Goal: Task Accomplishment & Management: Use online tool/utility

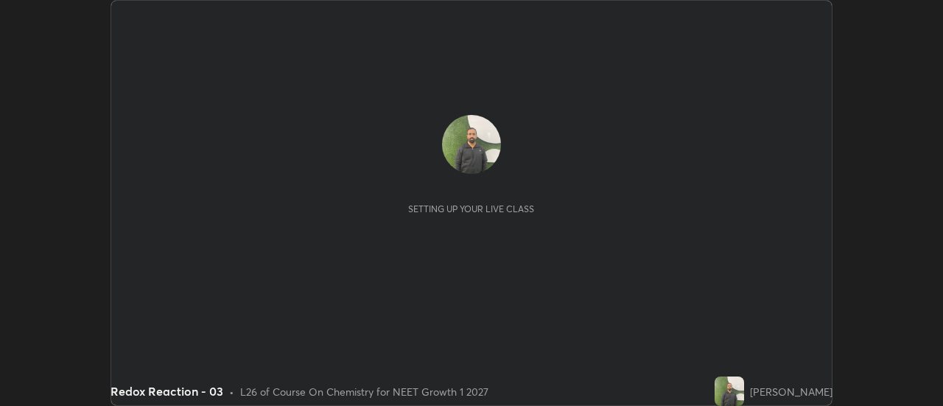
scroll to position [406, 943]
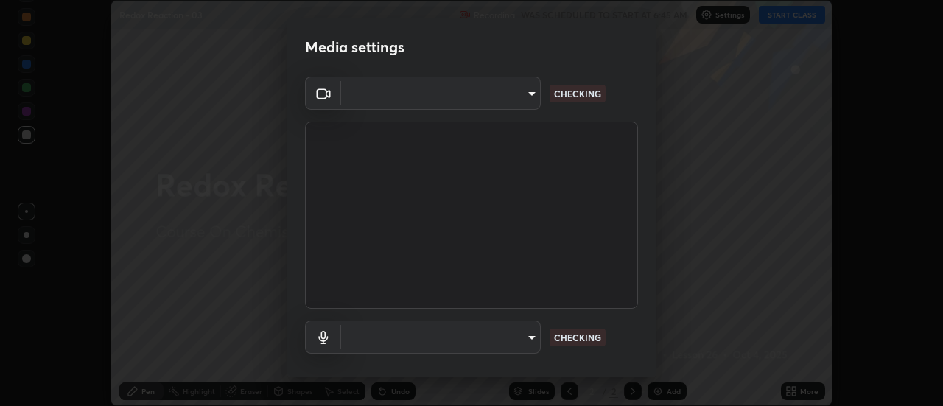
click at [575, 324] on div "​ CHECKING" at bounding box center [471, 337] width 333 height 33
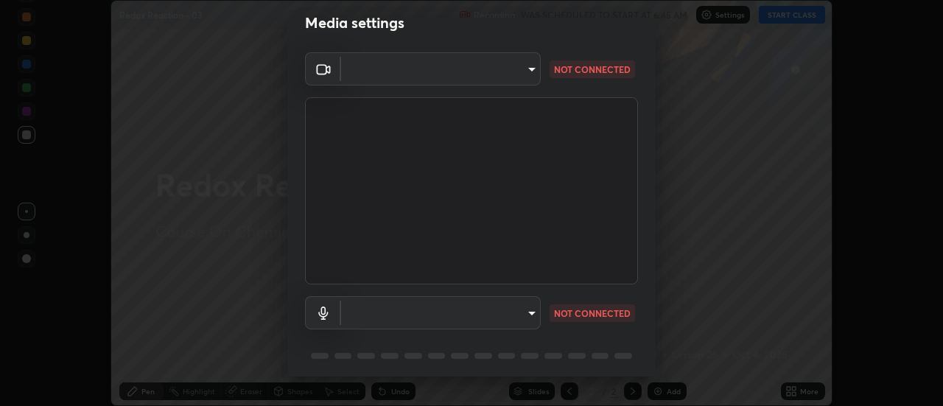
type input "985e4b1f72fc3b9494b48cef3b79fe3b682f9ae0bb15c20acfe574fe2aaad349"
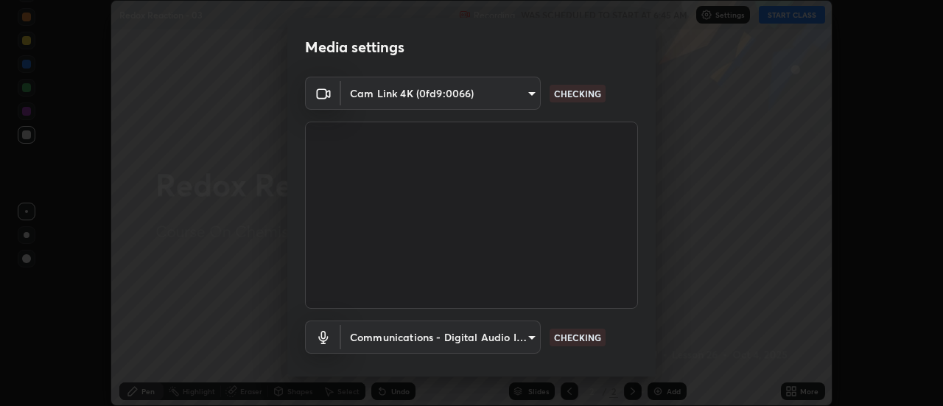
scroll to position [77, 0]
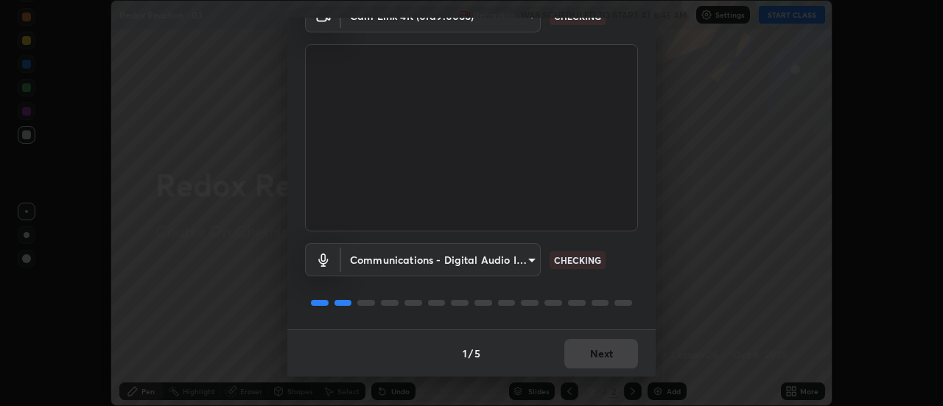
click at [511, 272] on body "Erase all Redox Reaction - 03 Recording WAS SCHEDULED TO START AT 6:45 AM Setti…" at bounding box center [471, 203] width 943 height 406
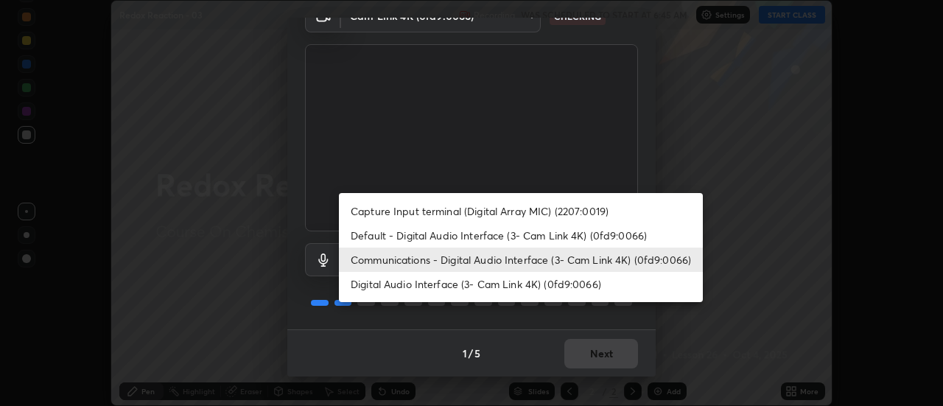
click at [505, 281] on li "Digital Audio Interface (3- Cam Link 4K) (0fd9:0066)" at bounding box center [521, 284] width 364 height 24
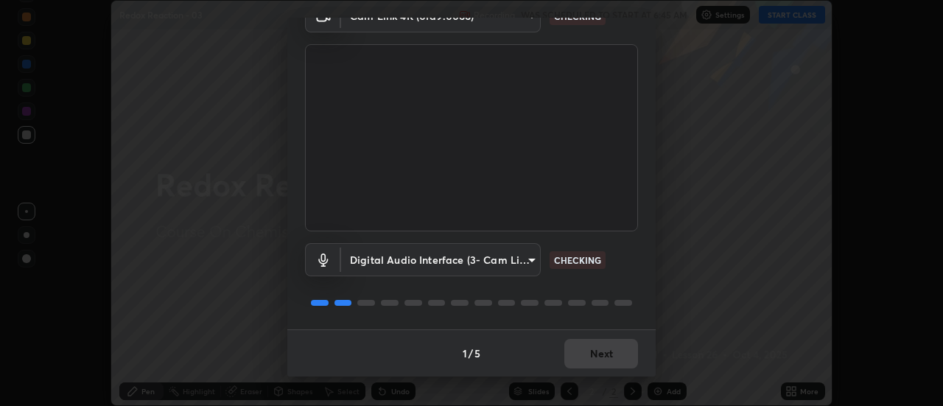
type input "265cf534b138bf87f319f365071951407b00c29418ffc0cf12ee2ca8a10caa95"
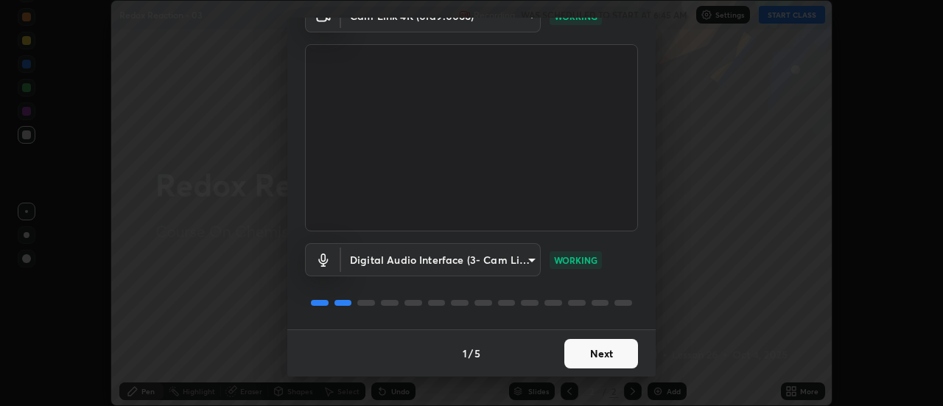
click at [604, 353] on button "Next" at bounding box center [602, 353] width 74 height 29
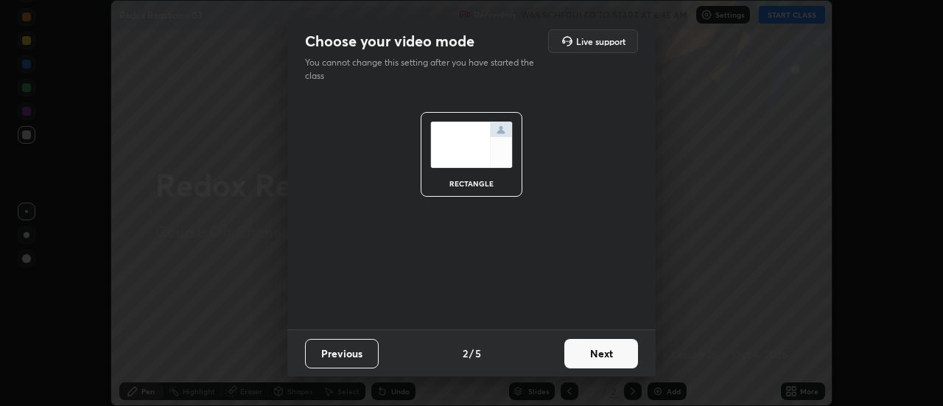
scroll to position [0, 0]
click at [605, 354] on button "Next" at bounding box center [602, 353] width 74 height 29
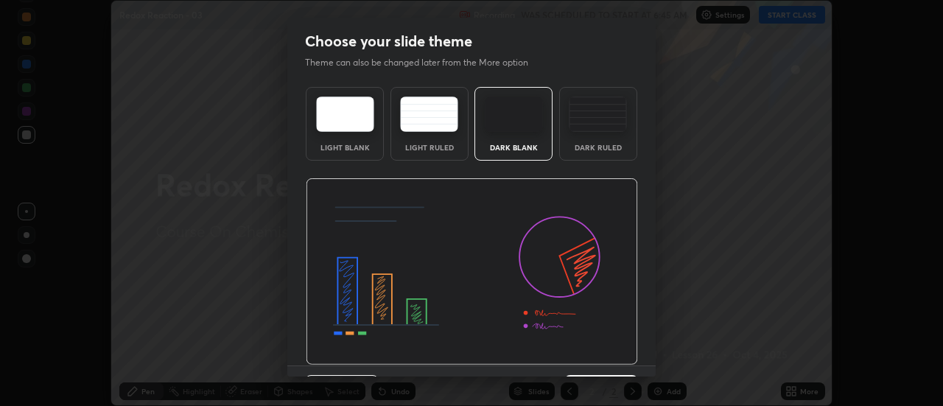
click at [609, 355] on img at bounding box center [472, 271] width 332 height 187
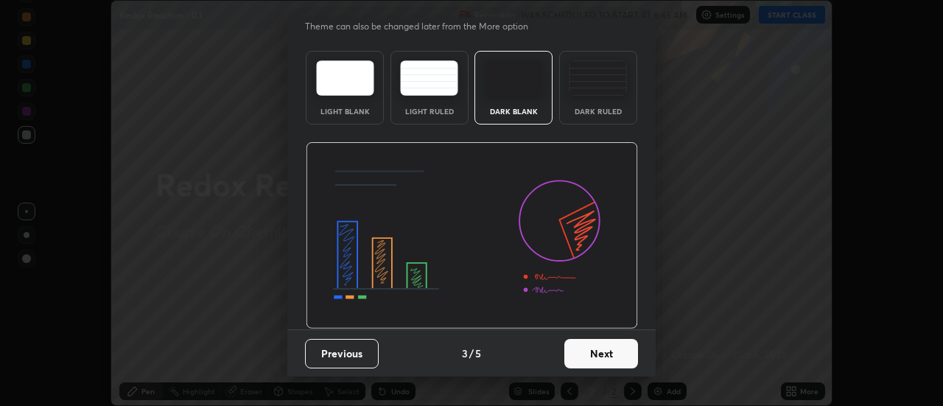
click at [610, 351] on button "Next" at bounding box center [602, 353] width 74 height 29
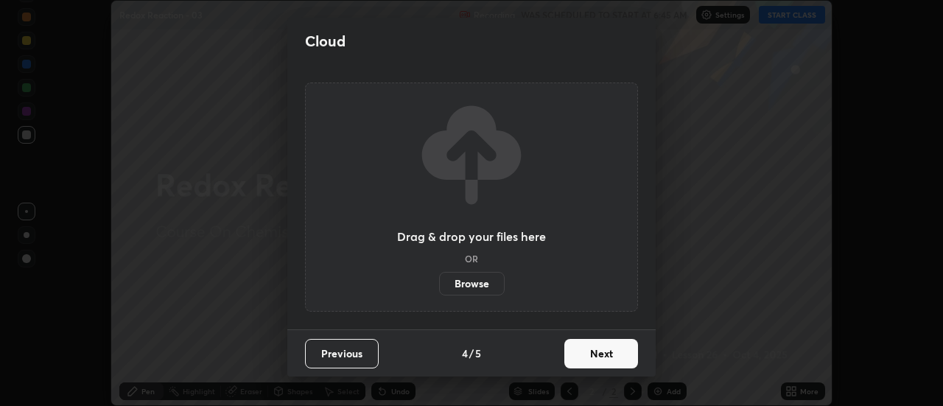
scroll to position [0, 0]
click at [610, 348] on button "Next" at bounding box center [602, 353] width 74 height 29
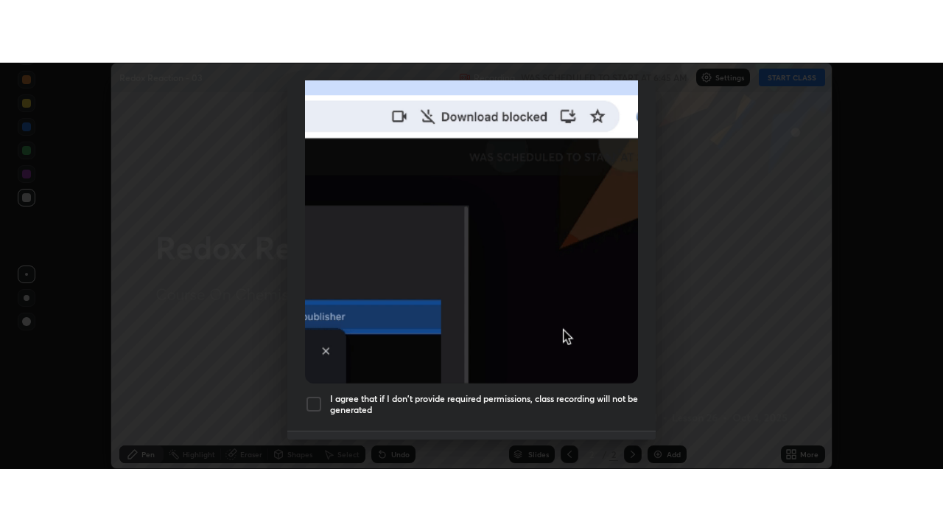
scroll to position [378, 0]
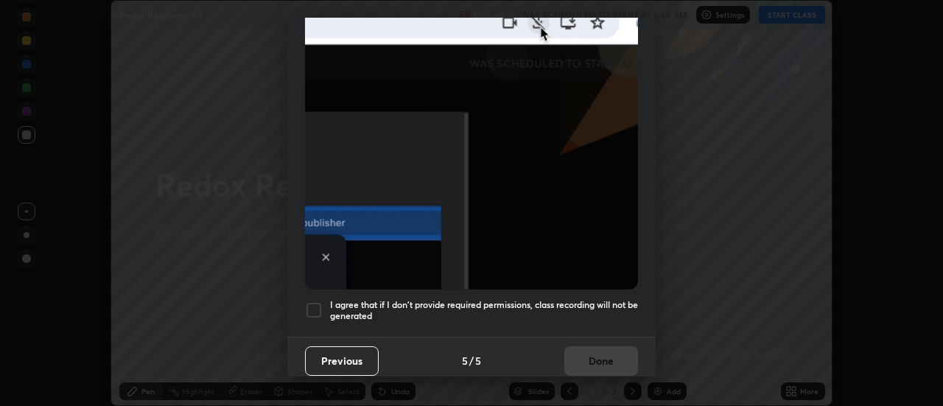
click at [594, 303] on h5 "I agree that if I don't provide required permissions, class recording will not …" at bounding box center [484, 310] width 308 height 23
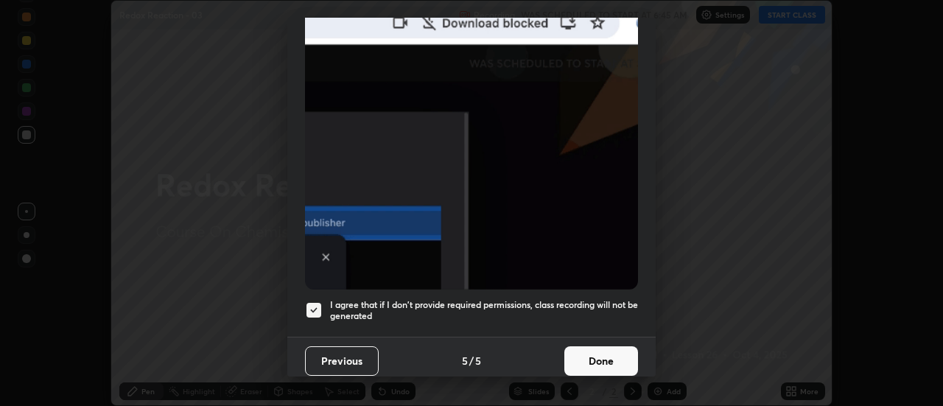
click at [604, 356] on button "Done" at bounding box center [602, 360] width 74 height 29
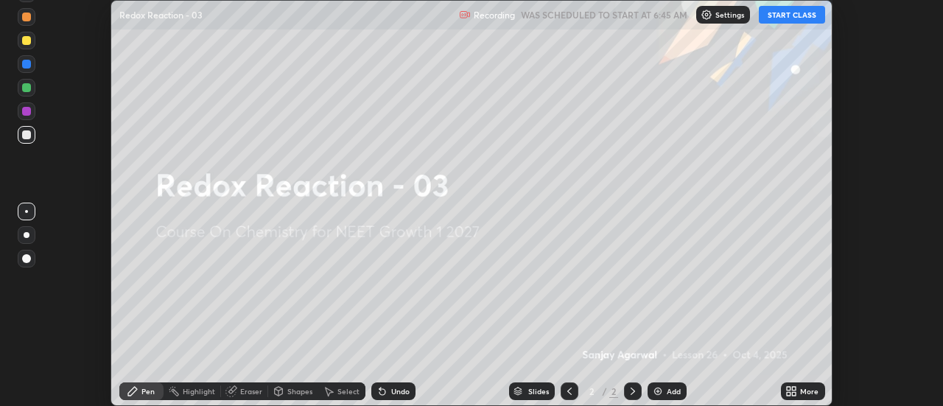
click at [787, 385] on div "More" at bounding box center [803, 391] width 44 height 18
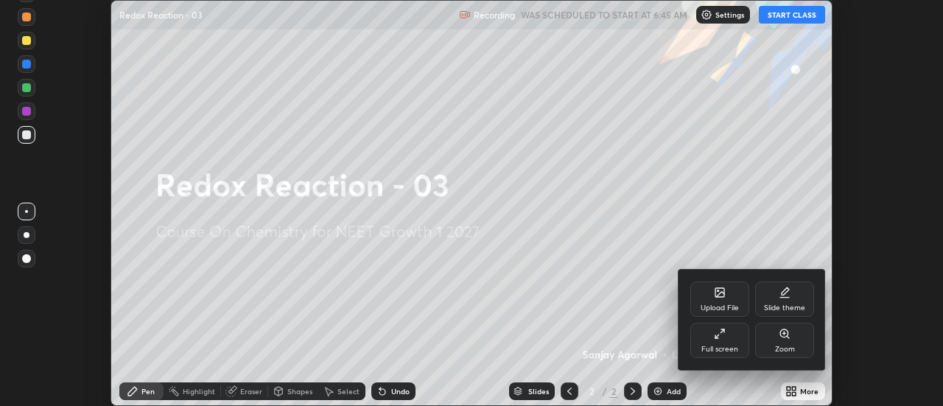
click at [735, 339] on div "Full screen" at bounding box center [720, 340] width 59 height 35
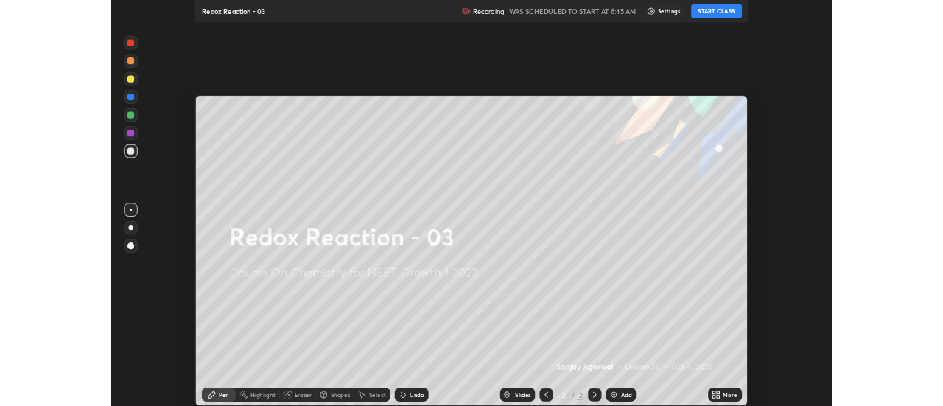
scroll to position [531, 943]
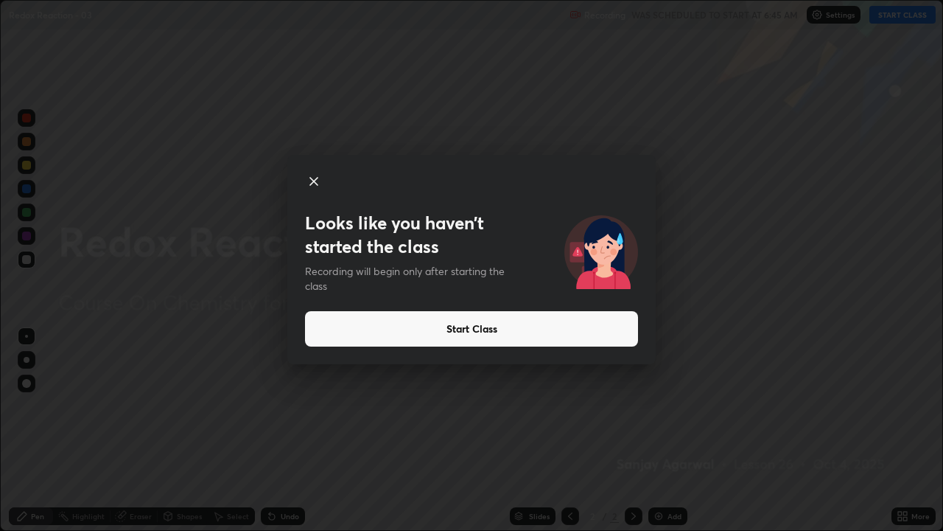
click at [621, 342] on button "Start Class" at bounding box center [471, 328] width 333 height 35
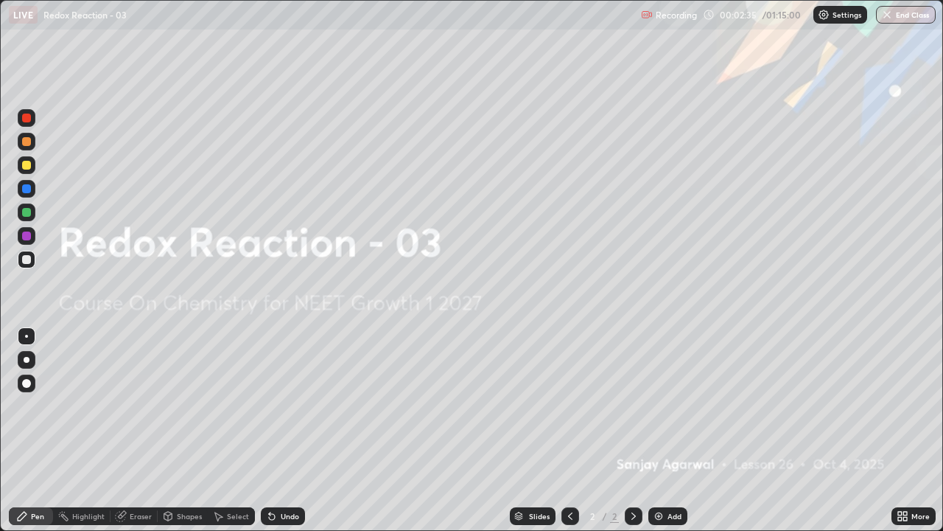
click at [671, 405] on div "Add" at bounding box center [675, 515] width 14 height 7
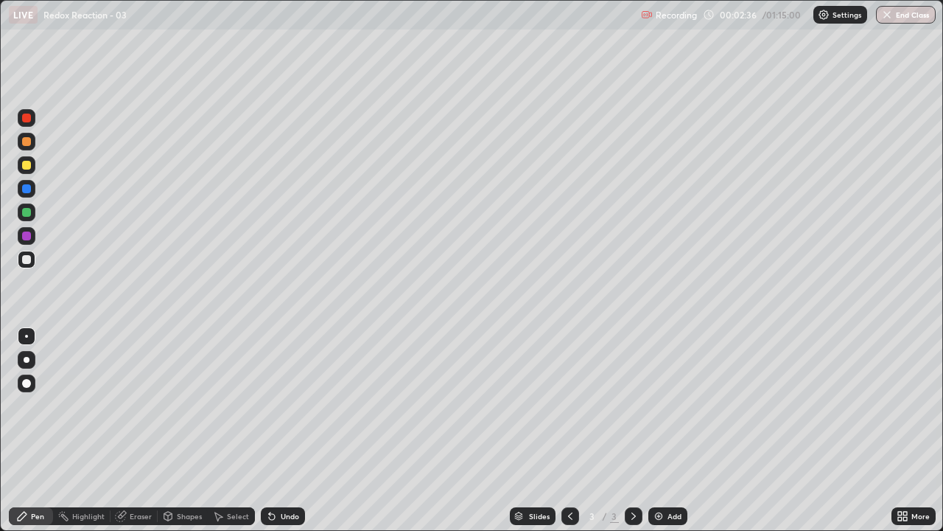
click at [27, 360] on div at bounding box center [27, 360] width 6 height 6
click at [27, 164] on div at bounding box center [26, 165] width 9 height 9
click at [282, 405] on div "Undo" at bounding box center [283, 516] width 44 height 18
click at [20, 263] on div at bounding box center [27, 260] width 18 height 18
click at [287, 405] on div "Undo" at bounding box center [283, 516] width 44 height 18
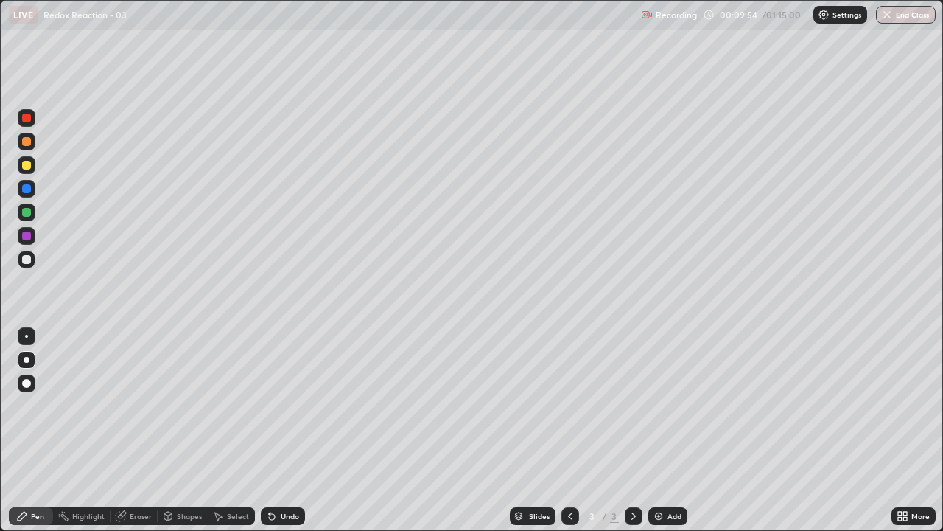
click at [32, 171] on div at bounding box center [27, 165] width 18 height 18
click at [25, 260] on div at bounding box center [26, 259] width 9 height 9
click at [654, 405] on img at bounding box center [659, 516] width 12 height 12
click at [276, 405] on div "Undo" at bounding box center [283, 516] width 44 height 18
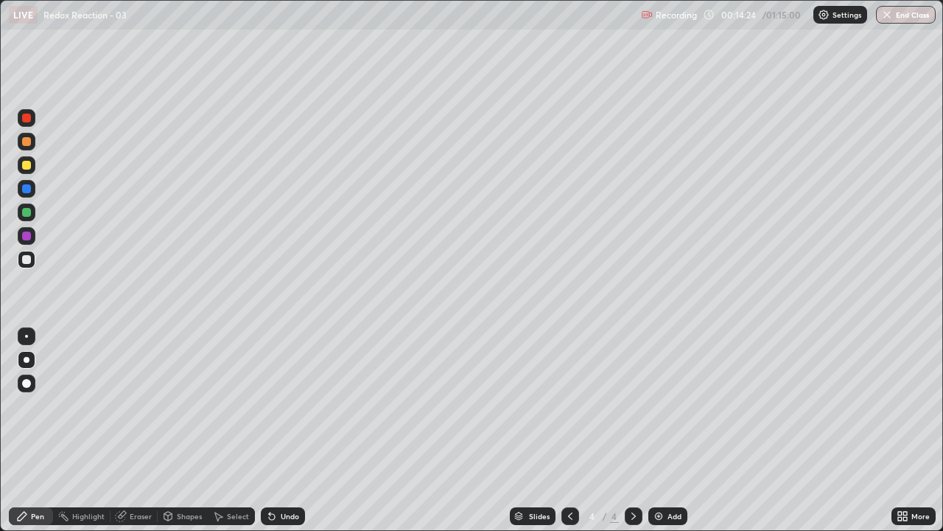
click at [281, 405] on div "Undo" at bounding box center [283, 516] width 44 height 18
click at [281, 405] on div "Undo" at bounding box center [290, 515] width 18 height 7
click at [279, 405] on div "Undo" at bounding box center [283, 516] width 44 height 18
click at [278, 405] on div "Undo" at bounding box center [283, 516] width 44 height 18
click at [274, 405] on div "Undo" at bounding box center [283, 516] width 44 height 18
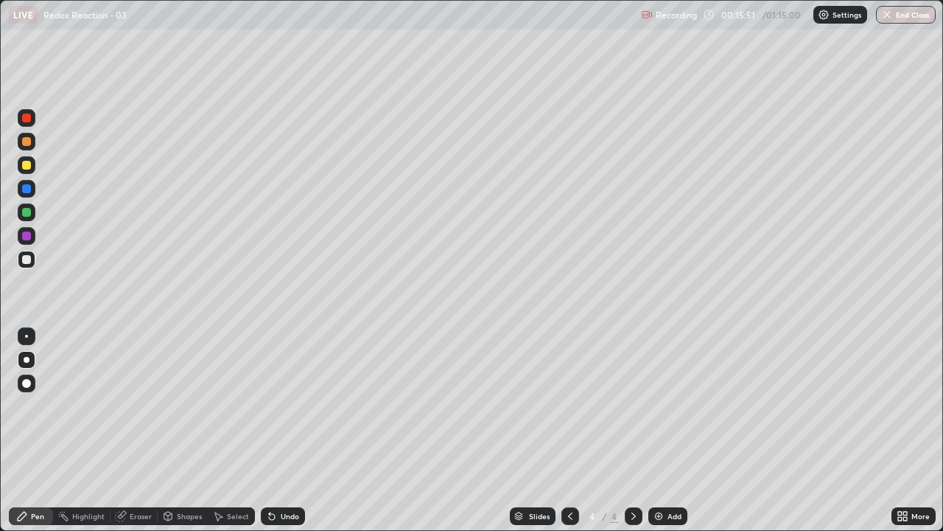
click at [24, 169] on div at bounding box center [26, 165] width 9 height 9
click at [282, 405] on div "Undo" at bounding box center [283, 516] width 44 height 18
click at [32, 212] on div at bounding box center [27, 212] width 18 height 18
click at [29, 259] on div at bounding box center [26, 259] width 9 height 9
click at [282, 405] on div "Undo" at bounding box center [283, 516] width 44 height 18
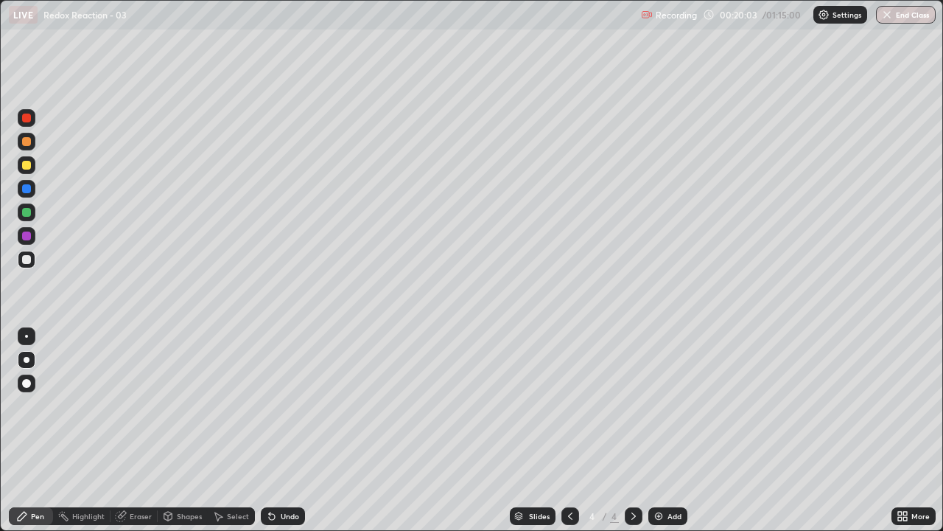
click at [284, 405] on div "Undo" at bounding box center [283, 516] width 44 height 18
click at [29, 164] on div at bounding box center [26, 165] width 9 height 9
click at [30, 257] on div at bounding box center [26, 259] width 9 height 9
click at [281, 405] on div "Undo" at bounding box center [290, 515] width 18 height 7
click at [276, 405] on div "Undo" at bounding box center [283, 516] width 44 height 18
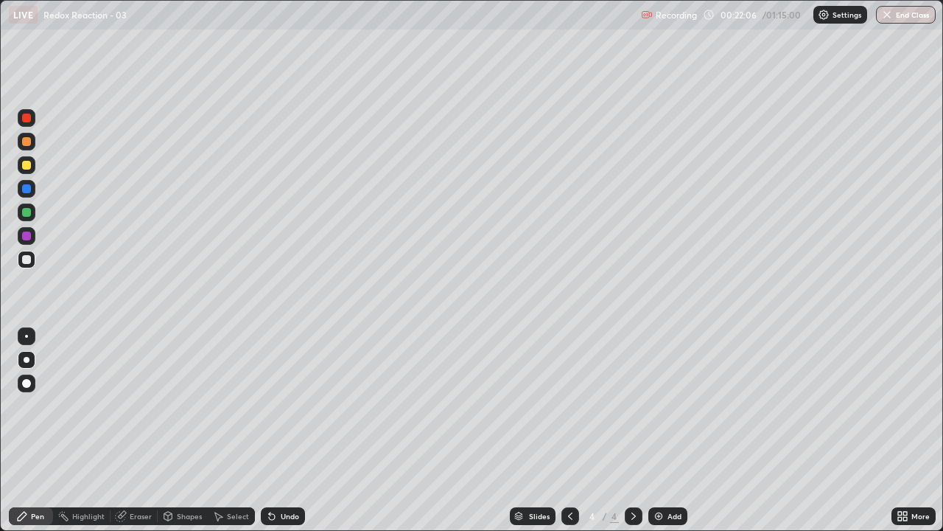
click at [287, 405] on div "Undo" at bounding box center [283, 516] width 44 height 18
click at [140, 405] on div "Eraser" at bounding box center [141, 515] width 22 height 7
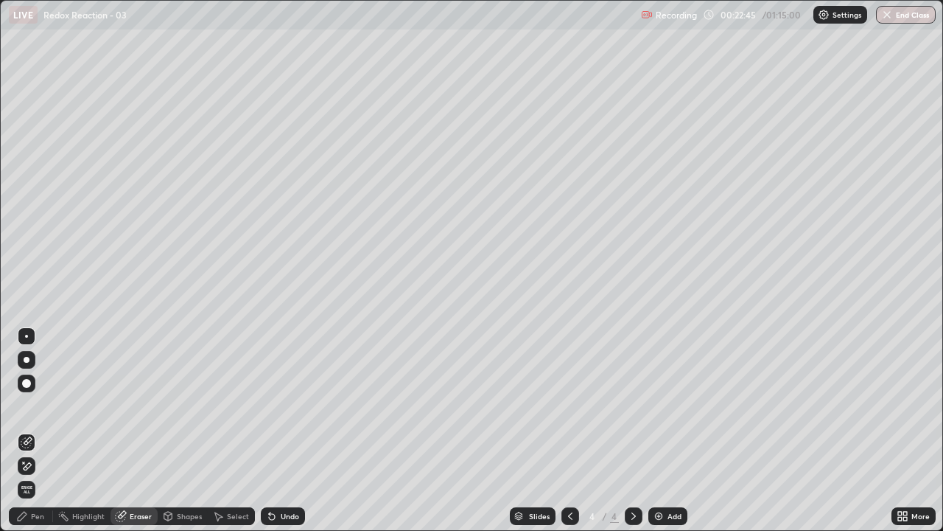
click at [32, 405] on div "Pen" at bounding box center [37, 515] width 13 height 7
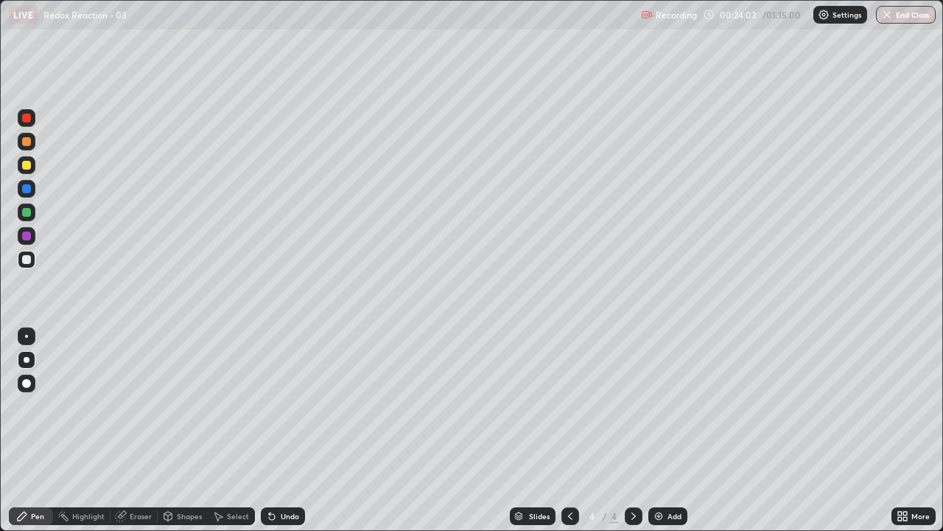
click at [569, 405] on icon at bounding box center [571, 516] width 12 height 12
click at [632, 405] on icon at bounding box center [634, 516] width 12 height 12
click at [657, 405] on img at bounding box center [659, 516] width 12 height 12
click at [140, 405] on div "Eraser" at bounding box center [141, 515] width 22 height 7
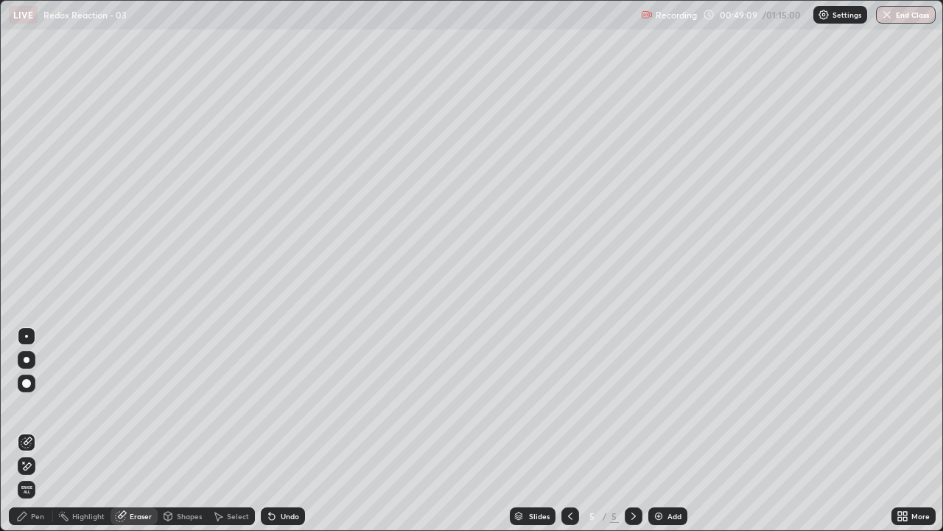
click at [38, 405] on div "Pen" at bounding box center [37, 515] width 13 height 7
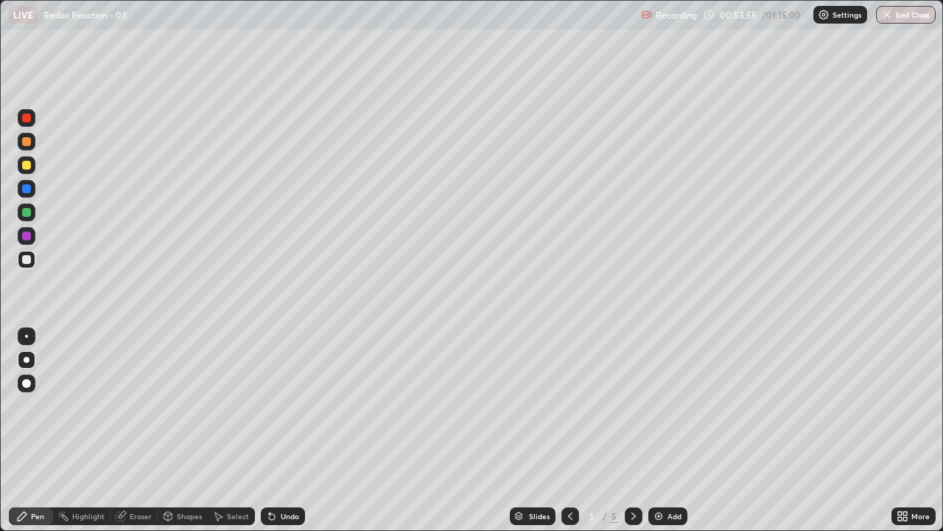
click at [24, 167] on div at bounding box center [26, 165] width 9 height 9
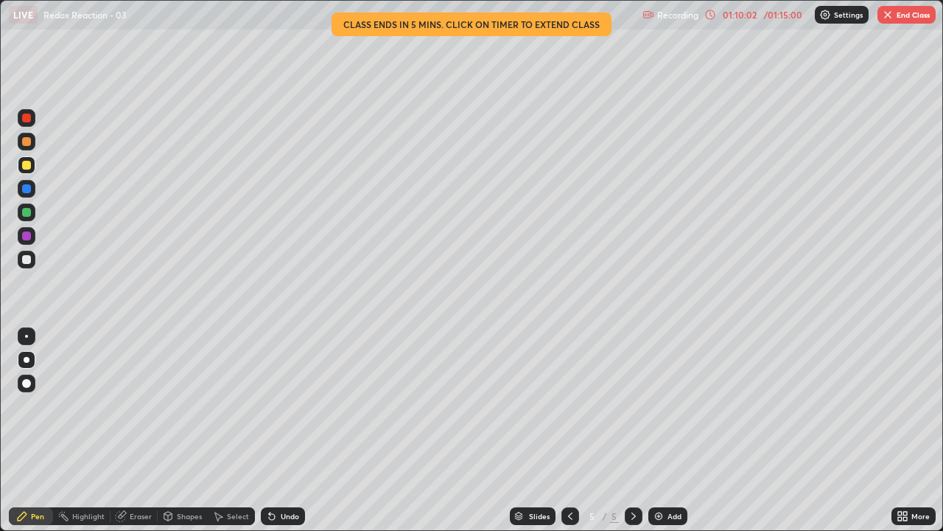
click at [891, 16] on img "button" at bounding box center [888, 15] width 12 height 12
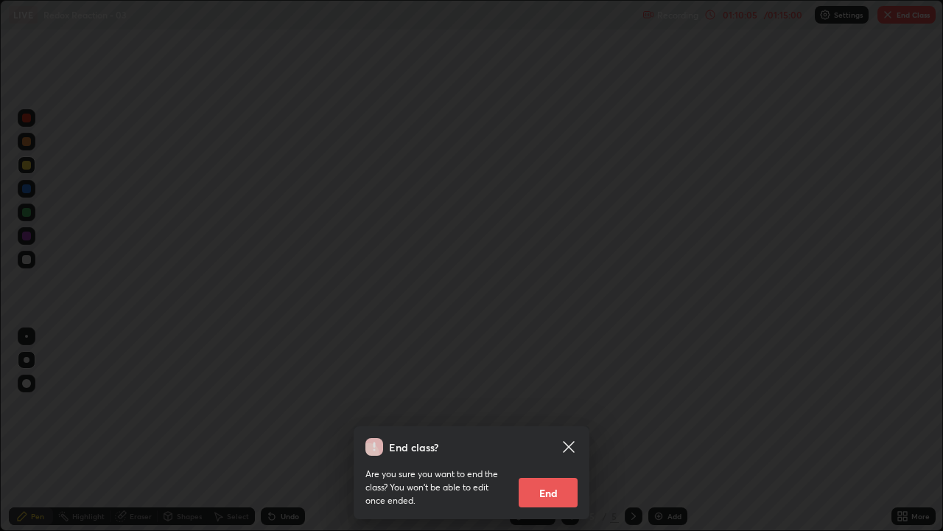
click at [559, 405] on button "End" at bounding box center [548, 492] width 59 height 29
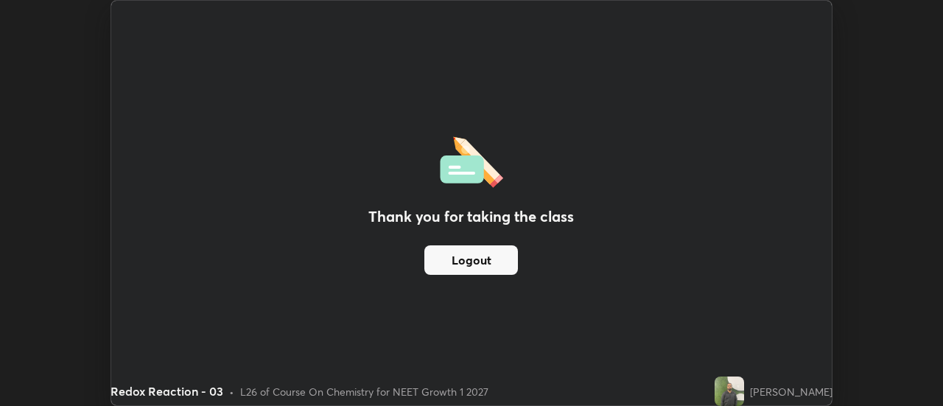
scroll to position [73290, 72753]
